Goal: Understand process/instructions: Learn how to perform a task or action

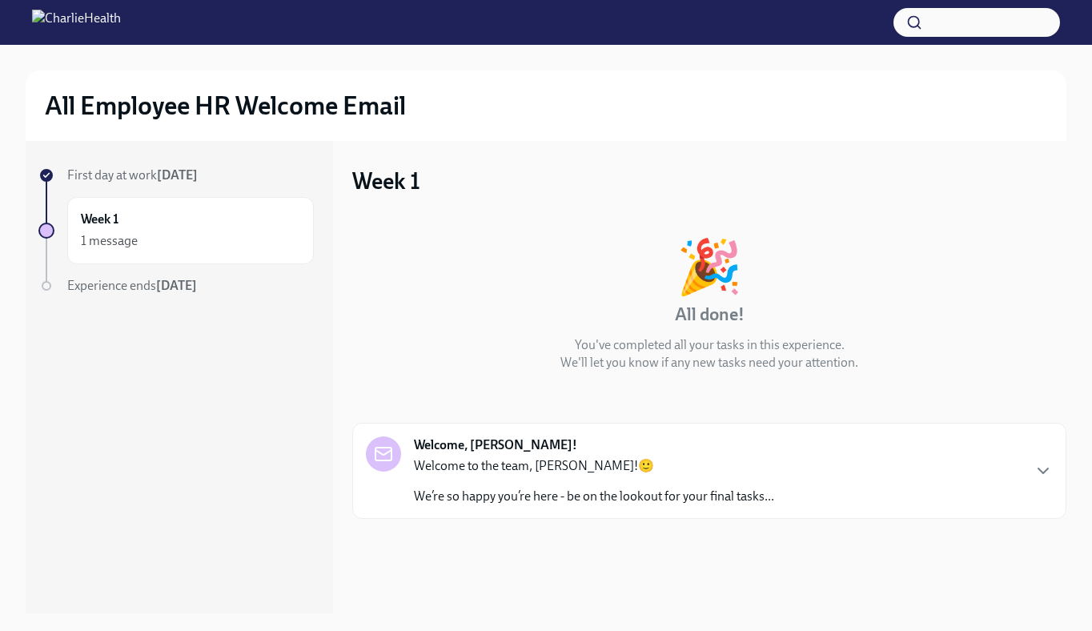
scroll to position [2, 0]
click at [575, 486] on p "We’re so happy you’re here - be on the lookout for your final tasks..." at bounding box center [594, 495] width 360 height 18
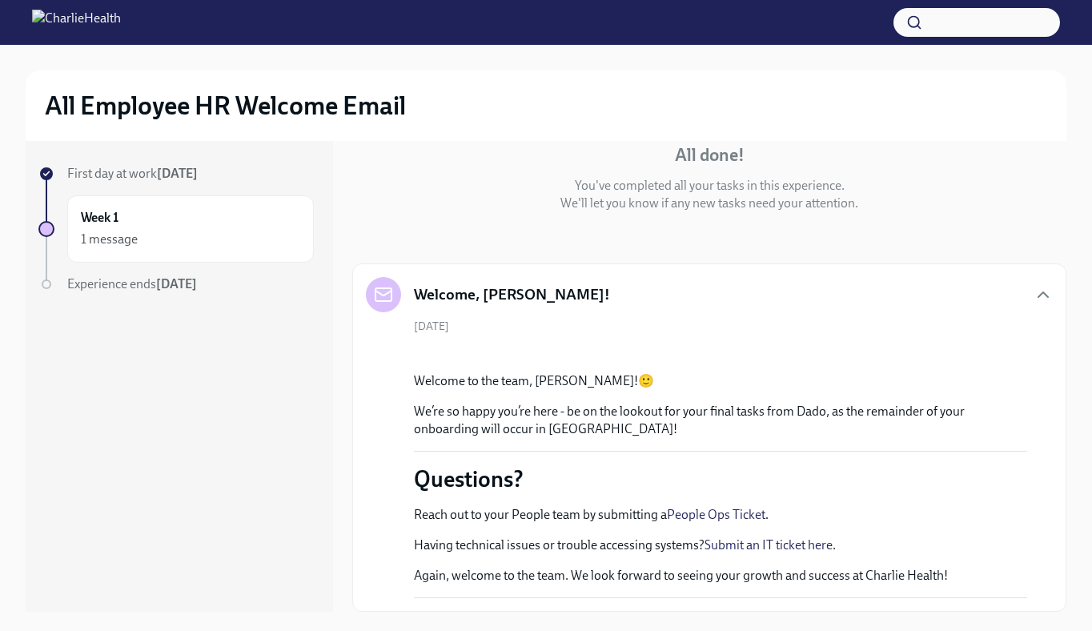
scroll to position [419, 0]
click at [89, 286] on span "Experience ends [DATE]" at bounding box center [132, 283] width 130 height 15
click at [105, 211] on h6 "Week 1" at bounding box center [100, 218] width 38 height 18
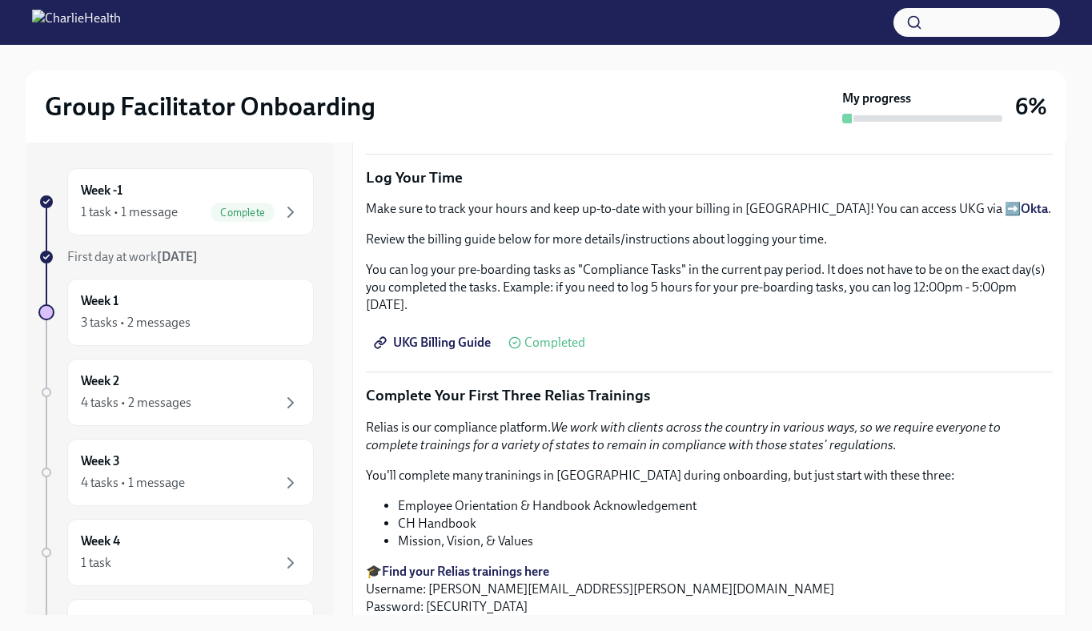
scroll to position [1726, 0]
click at [443, 336] on span "UKG Billing Guide" at bounding box center [434, 344] width 114 height 16
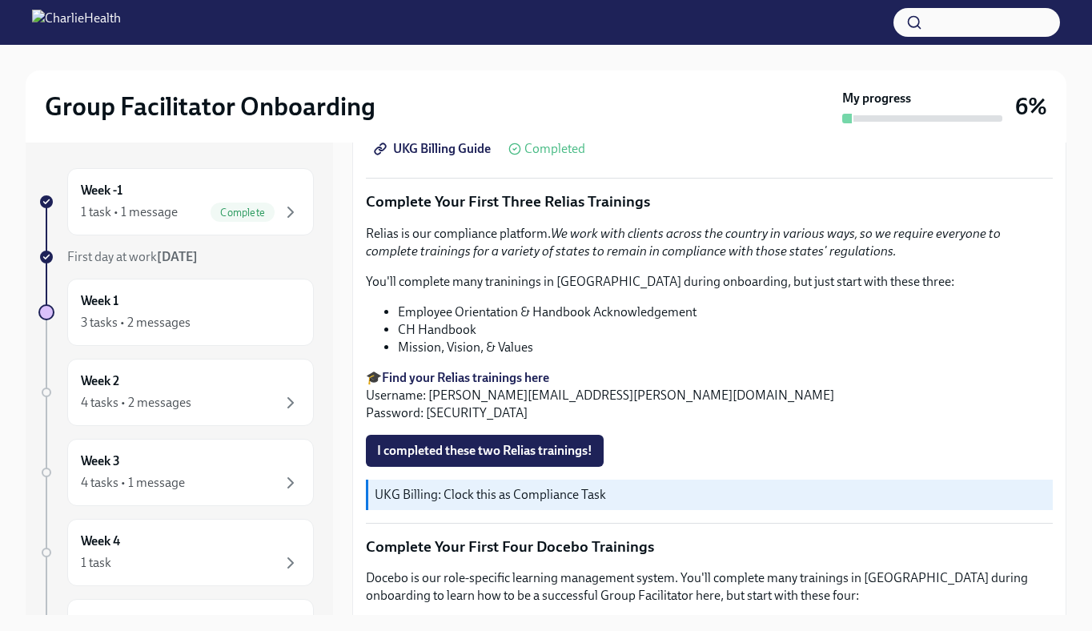
scroll to position [1923, 0]
